Goal: Information Seeking & Learning: Learn about a topic

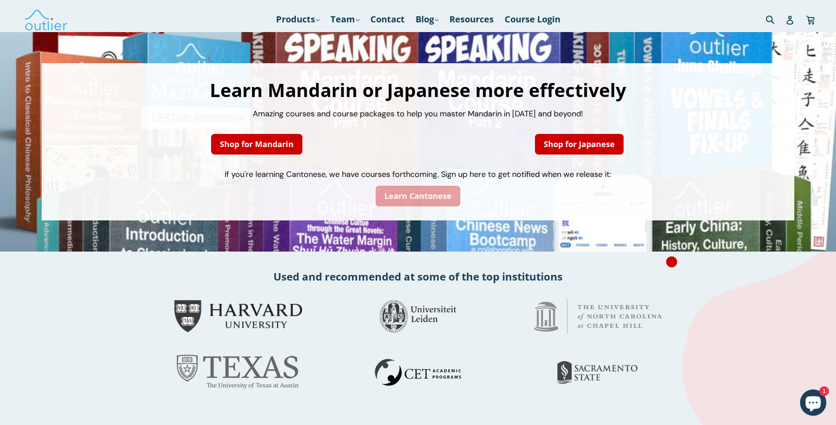
click at [446, 193] on link "Learn Cantonese" at bounding box center [418, 196] width 85 height 21
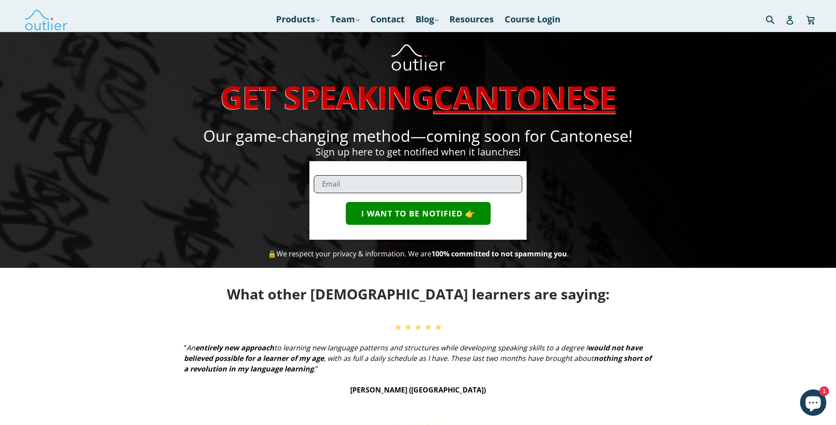
click at [442, 187] on input "email" at bounding box center [418, 184] width 208 height 18
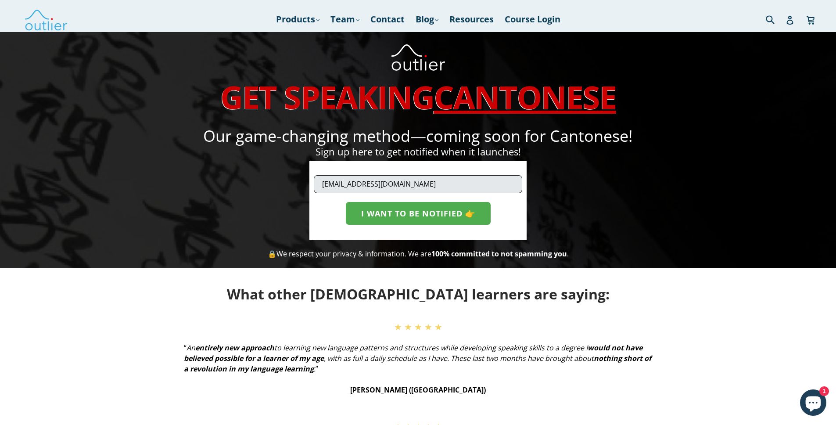
type input "andersedson01@gmail.com"
click at [440, 215] on button "I WANT TO BE NOTIFIED 👉" at bounding box center [418, 213] width 145 height 23
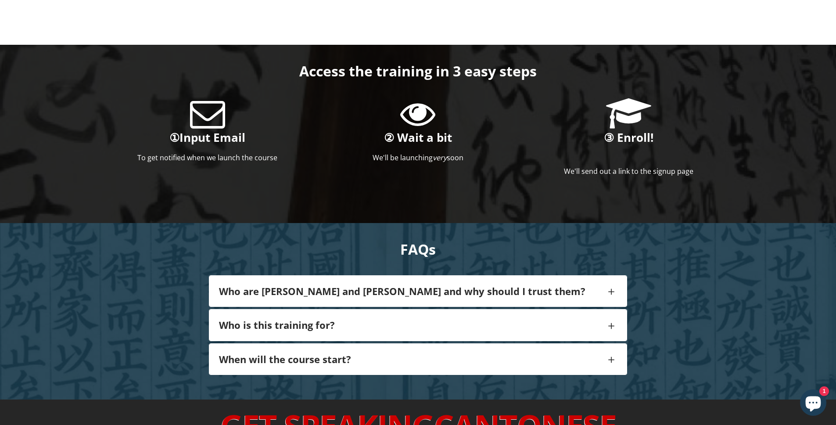
scroll to position [722, 0]
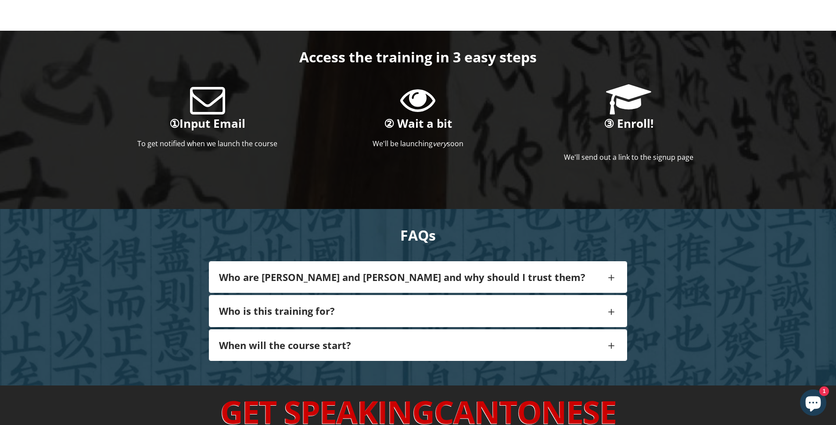
click at [458, 272] on h4 "Who are Ash and John and why should I trust them?" at bounding box center [412, 276] width 386 height 11
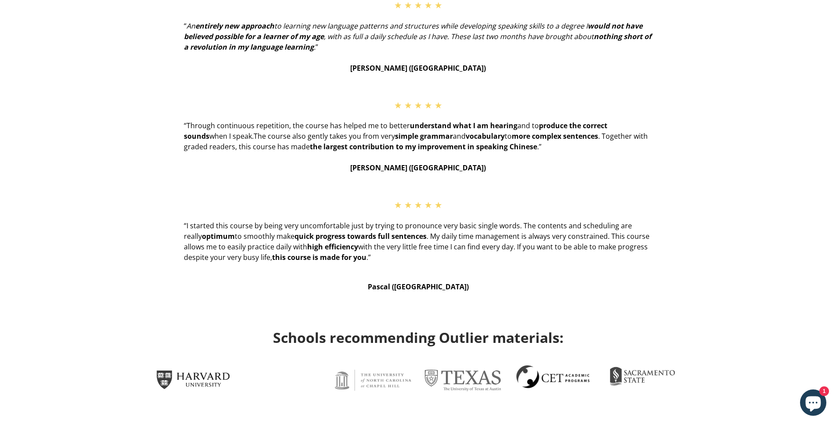
scroll to position [0, 0]
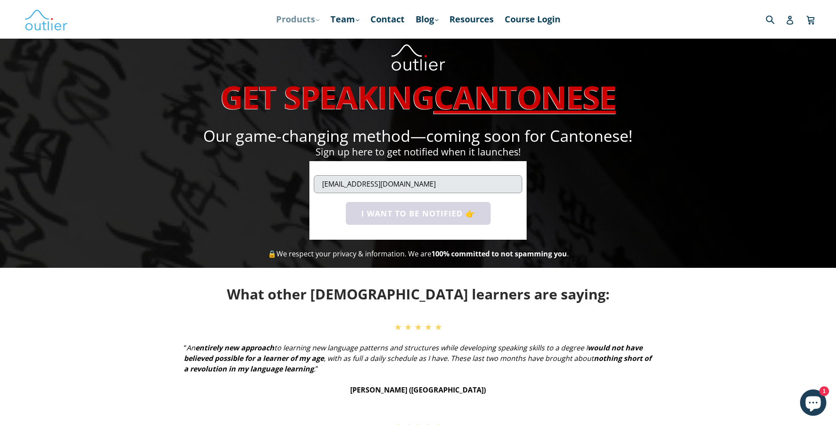
click at [284, 19] on link "Products .cls-1{fill:#231f20} expand" at bounding box center [298, 19] width 52 height 16
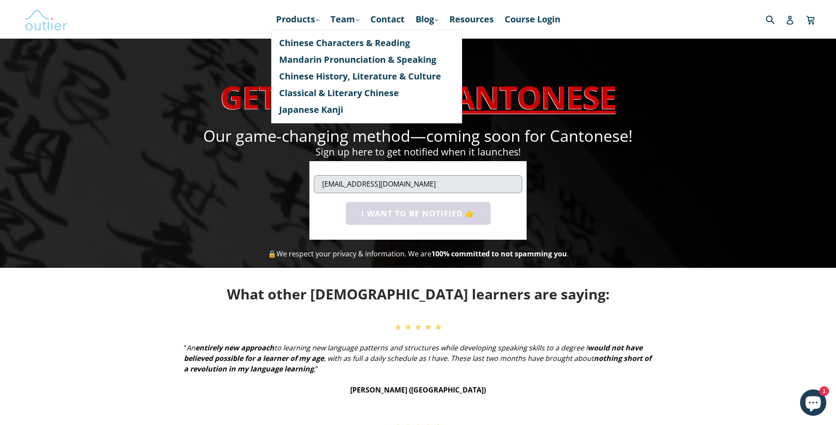
click at [30, 21] on img at bounding box center [46, 19] width 44 height 25
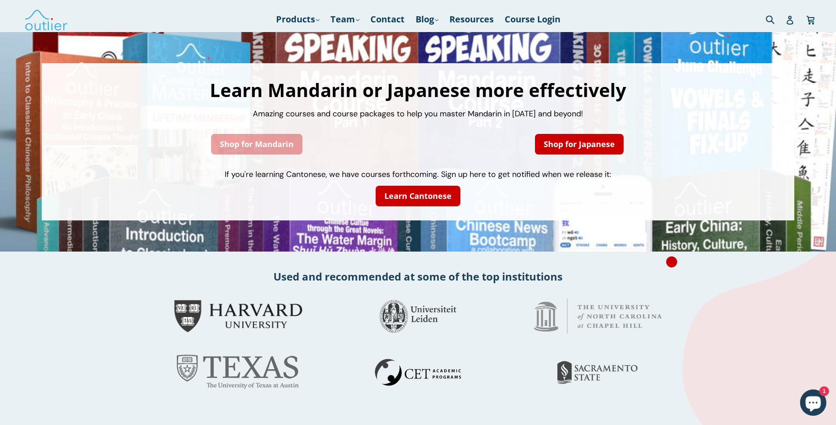
click at [271, 147] on link "Shop for Mandarin" at bounding box center [256, 144] width 91 height 21
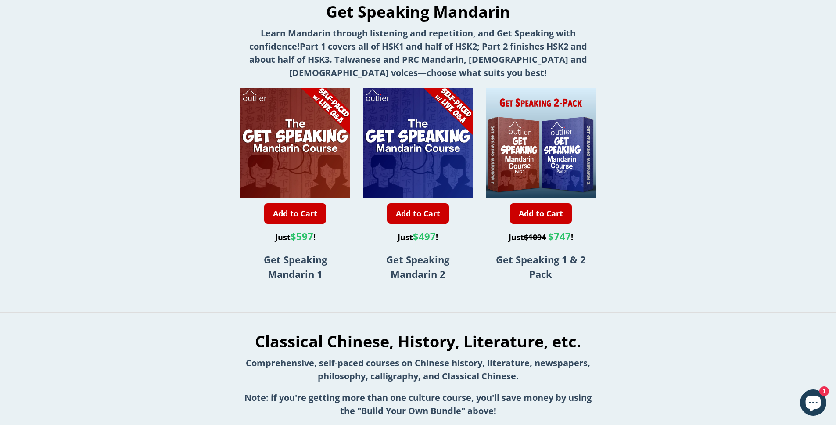
scroll to position [616, 0]
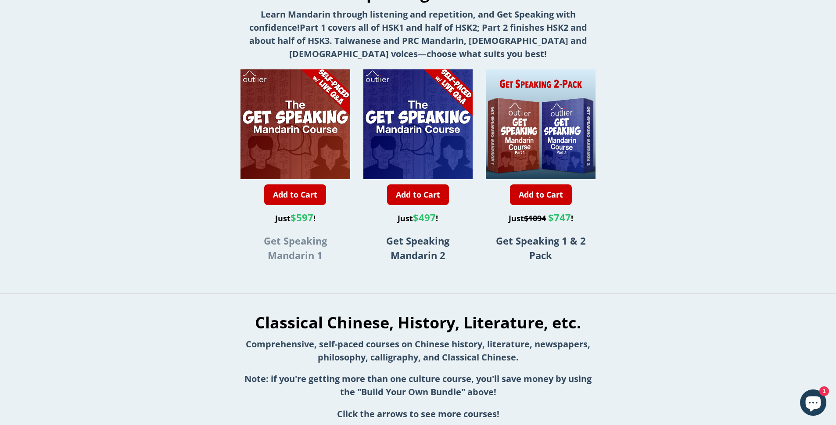
click at [302, 251] on strong "Get Speaking Mandarin 1" at bounding box center [295, 248] width 63 height 28
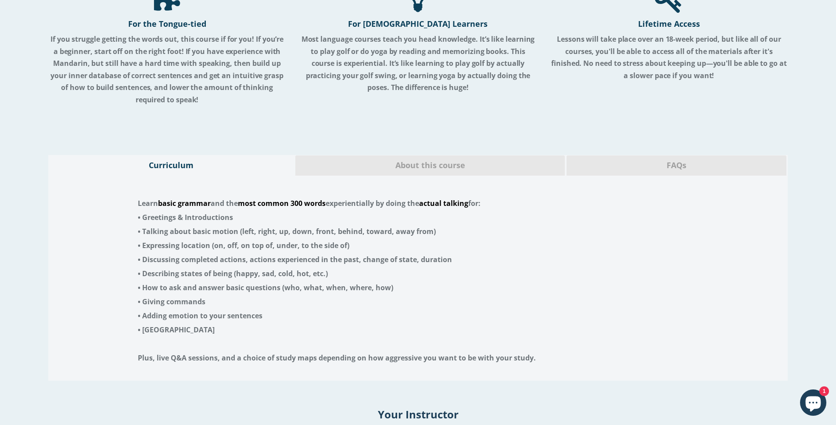
scroll to position [1610, 0]
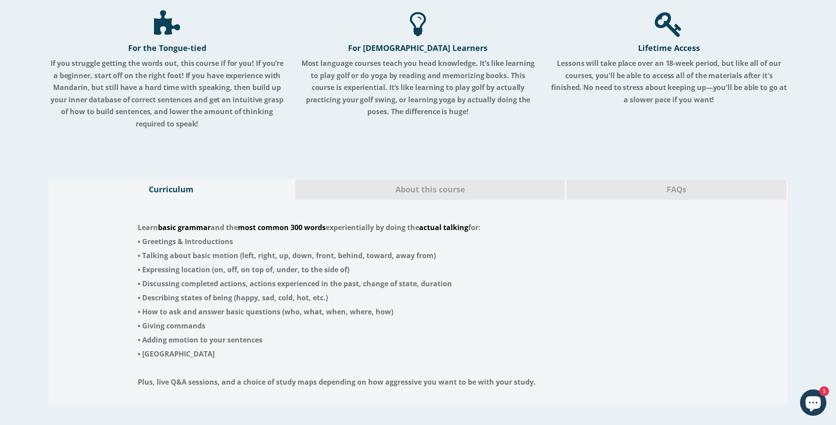
click at [366, 184] on span "About this course" at bounding box center [430, 189] width 257 height 11
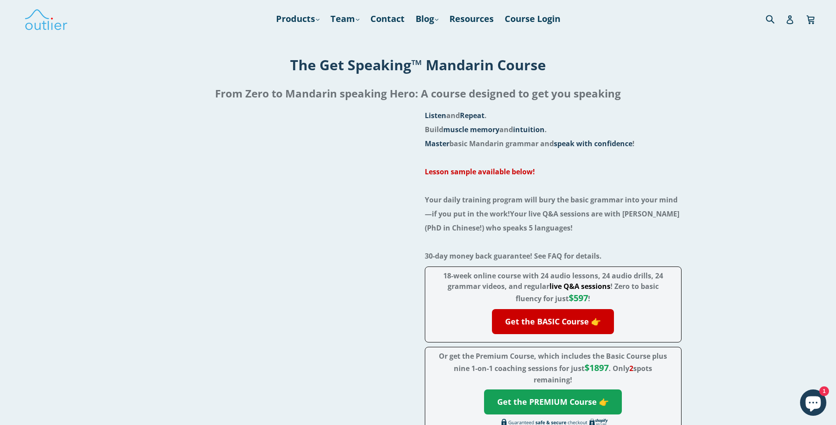
scroll to position [0, 0]
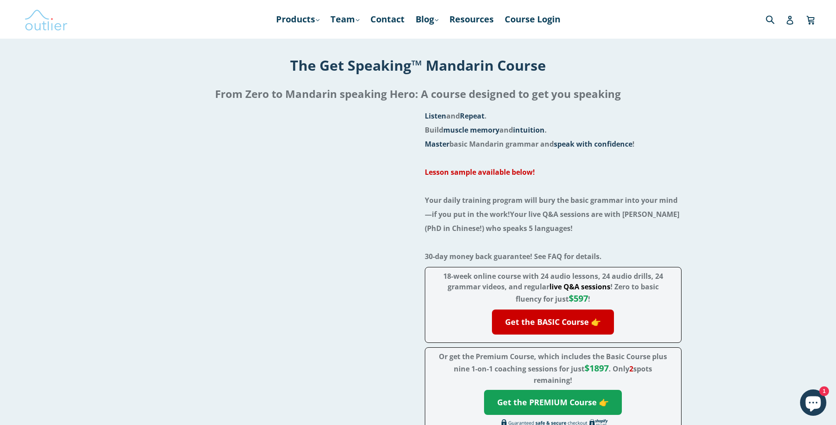
click at [36, 28] on img at bounding box center [46, 19] width 44 height 25
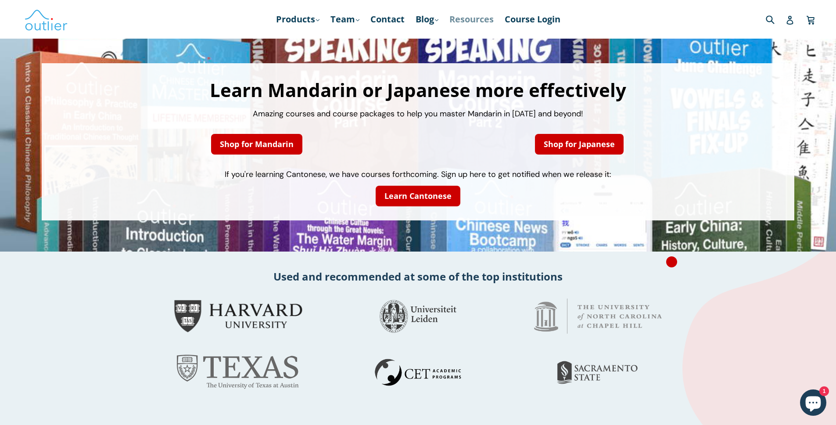
click at [462, 17] on link "Resources" at bounding box center [471, 19] width 53 height 16
